Goal: Navigation & Orientation: Find specific page/section

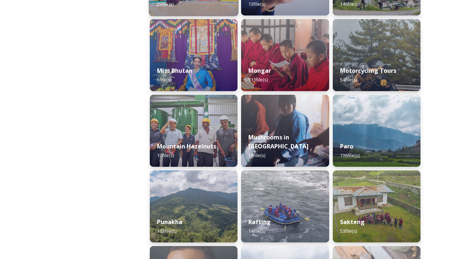
scroll to position [553, 0]
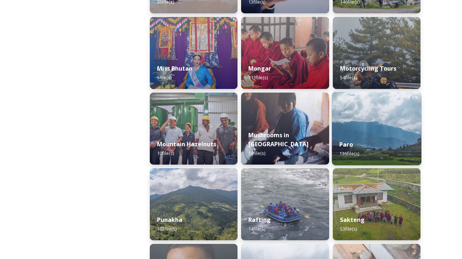
click at [344, 141] on div "Paro 136 file(s)" at bounding box center [376, 149] width 89 height 33
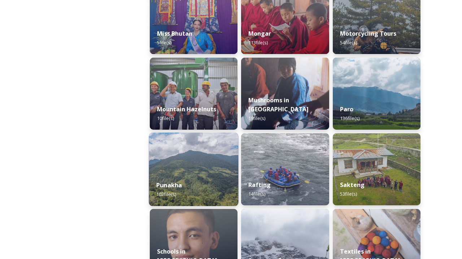
scroll to position [589, 0]
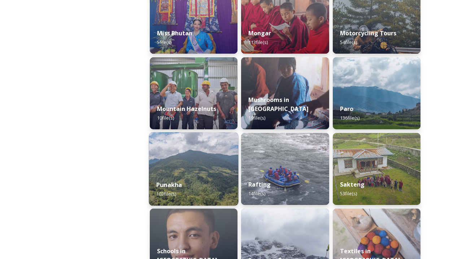
click at [195, 184] on div "Punakha 103 file(s)" at bounding box center [193, 189] width 89 height 33
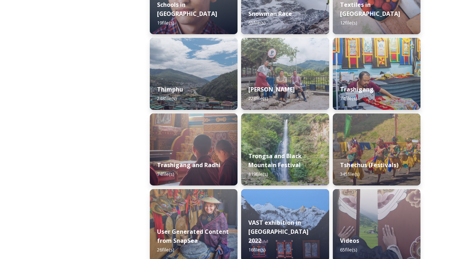
scroll to position [850, 0]
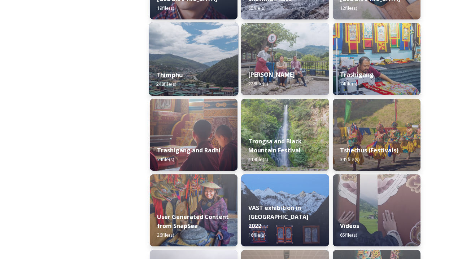
click at [210, 68] on div "Thimphu 248 file(s)" at bounding box center [193, 79] width 89 height 33
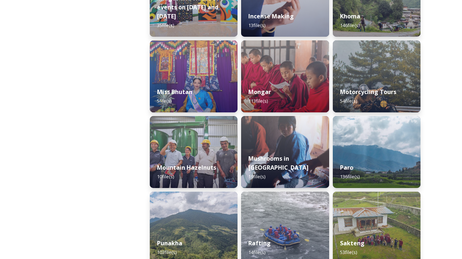
scroll to position [546, 0]
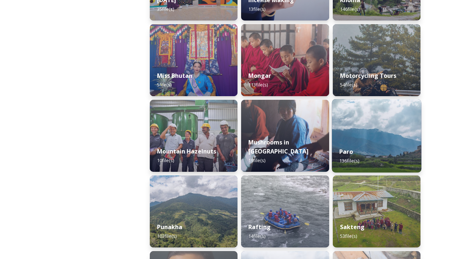
click at [344, 112] on img at bounding box center [376, 136] width 89 height 74
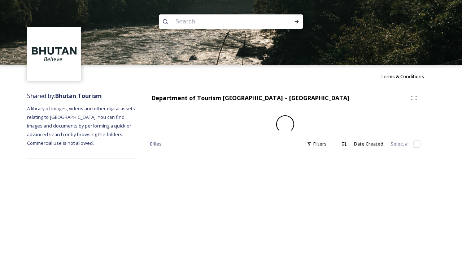
click at [344, 112] on div "Department of Tourism [GEOGRAPHIC_DATA] – Brand Centre 0 file s Filters Date Cr…" at bounding box center [285, 125] width 300 height 74
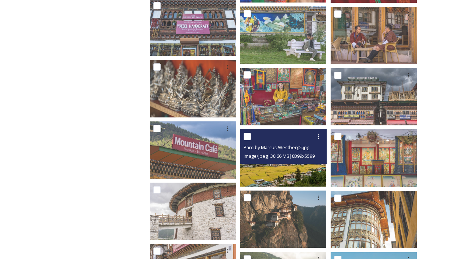
scroll to position [2731, 0]
